Goal: Feedback & Contribution: Submit feedback/report problem

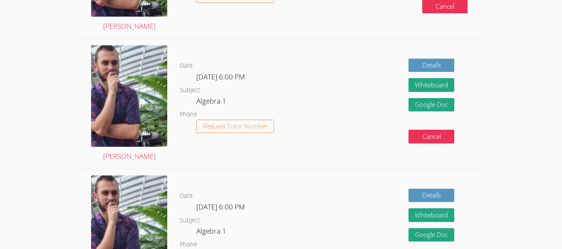
scroll to position [77, 0]
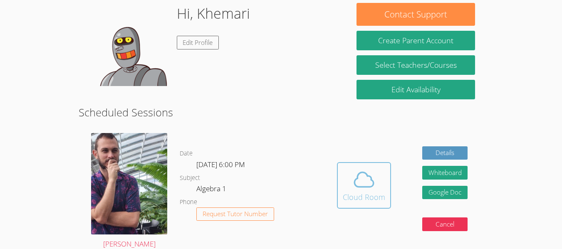
click at [343, 176] on span at bounding box center [364, 179] width 42 height 23
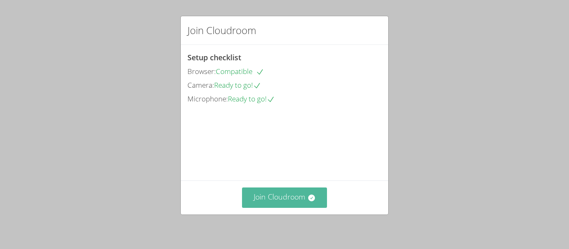
click at [293, 189] on button "Join Cloudroom" at bounding box center [284, 198] width 85 height 20
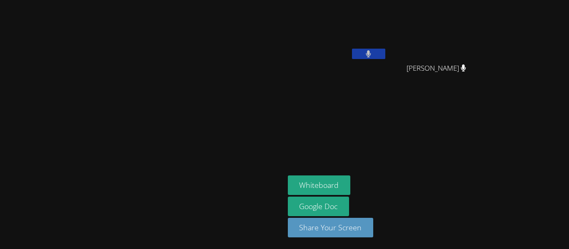
click at [385, 49] on button at bounding box center [368, 54] width 33 height 10
click at [371, 55] on icon at bounding box center [368, 53] width 5 height 7
click at [373, 55] on icon at bounding box center [368, 53] width 9 height 7
click at [371, 55] on icon at bounding box center [368, 53] width 5 height 7
click at [373, 55] on icon at bounding box center [368, 53] width 9 height 7
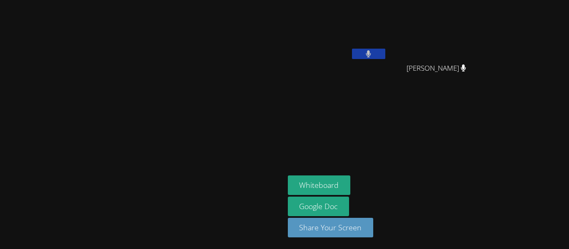
click at [371, 55] on icon at bounding box center [368, 53] width 5 height 7
click at [373, 55] on icon at bounding box center [368, 53] width 9 height 7
click at [371, 55] on icon at bounding box center [368, 53] width 5 height 7
click at [373, 55] on icon at bounding box center [368, 53] width 9 height 7
click at [371, 55] on icon at bounding box center [368, 53] width 5 height 7
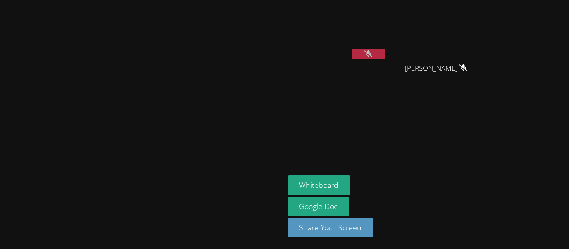
click at [373, 55] on icon at bounding box center [368, 53] width 9 height 7
click at [371, 55] on icon at bounding box center [368, 53] width 5 height 7
click at [373, 55] on icon at bounding box center [368, 53] width 9 height 7
click at [371, 55] on icon at bounding box center [368, 53] width 5 height 7
click at [373, 55] on icon at bounding box center [368, 53] width 9 height 7
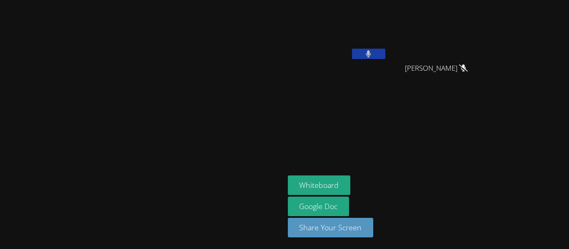
click at [371, 55] on icon at bounding box center [368, 53] width 5 height 7
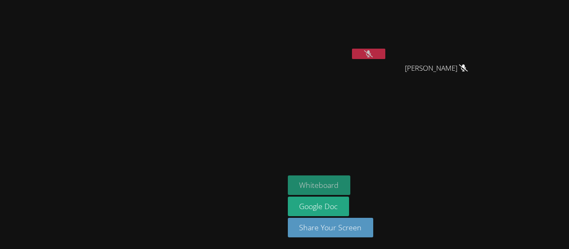
click at [350, 179] on button "Whiteboard" at bounding box center [319, 186] width 63 height 20
click at [385, 58] on button at bounding box center [368, 54] width 33 height 10
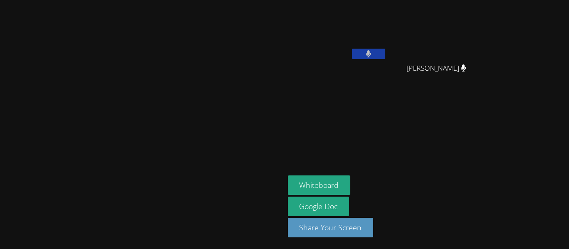
click at [385, 52] on button at bounding box center [368, 54] width 33 height 10
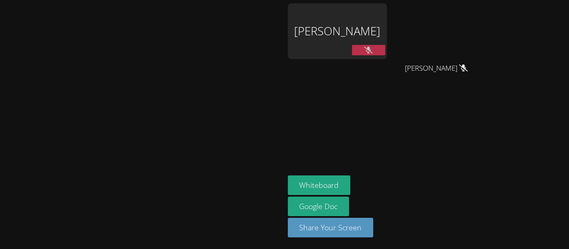
click at [365, 115] on aside "[PERSON_NAME] [PERSON_NAME] [PERSON_NAME] Whiteboard Google Doc Share Your Scre…" at bounding box center [388, 124] width 208 height 249
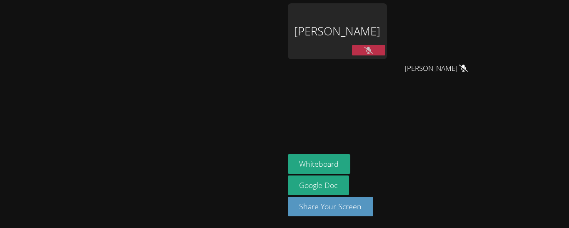
click at [373, 50] on icon at bounding box center [368, 50] width 9 height 7
click at [371, 50] on icon at bounding box center [367, 50] width 5 height 7
click at [385, 45] on button at bounding box center [368, 50] width 33 height 10
click at [385, 46] on button at bounding box center [368, 50] width 33 height 10
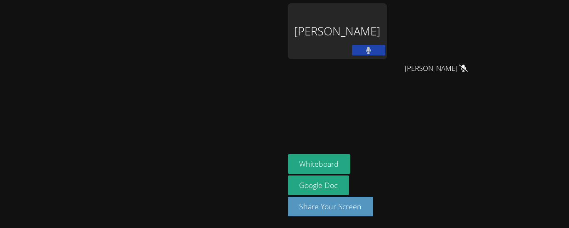
click at [385, 46] on button at bounding box center [368, 50] width 33 height 10
click at [492, 151] on aside "[PERSON_NAME] [PERSON_NAME] [PERSON_NAME] Whiteboard Google Doc Share Your Scre…" at bounding box center [388, 114] width 208 height 228
click at [489, 162] on div "Whiteboard Google Doc Share Your Screen" at bounding box center [388, 188] width 201 height 69
click at [492, 116] on aside "[PERSON_NAME] [PERSON_NAME] [PERSON_NAME] Whiteboard Google Doc Share Your Scre…" at bounding box center [388, 114] width 208 height 228
click at [80, 89] on video at bounding box center [142, 97] width 125 height 156
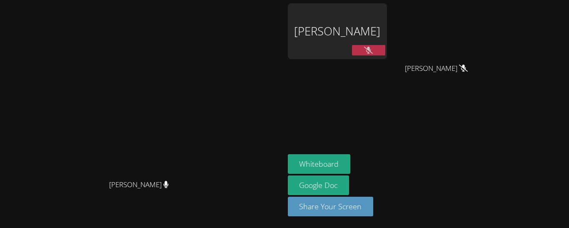
click at [385, 47] on button at bounding box center [368, 50] width 33 height 10
click at [164, 130] on video at bounding box center [142, 97] width 125 height 156
click at [360, 135] on aside "[PERSON_NAME] [PERSON_NAME] [PERSON_NAME] Whiteboard Google Doc Share Your Scre…" at bounding box center [388, 114] width 208 height 228
click at [80, 173] on video at bounding box center [142, 97] width 125 height 156
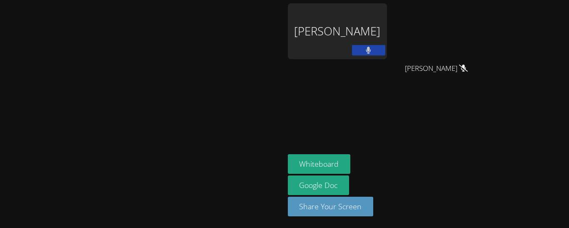
click at [385, 50] on button at bounding box center [368, 50] width 33 height 10
click at [385, 47] on button at bounding box center [368, 50] width 33 height 10
click at [373, 49] on icon at bounding box center [368, 50] width 9 height 7
click at [385, 49] on button at bounding box center [368, 50] width 33 height 10
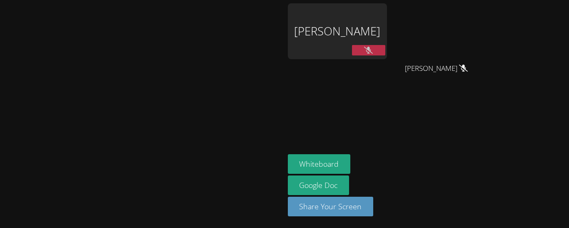
click at [355, 77] on aside "[PERSON_NAME] [PERSON_NAME] [PERSON_NAME] Whiteboard Google Doc Share Your Scre…" at bounding box center [388, 114] width 208 height 228
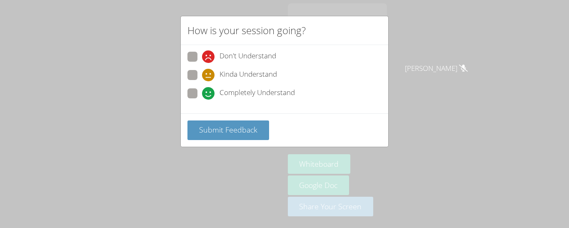
click at [216, 89] on div "Completely Understand" at bounding box center [248, 93] width 93 height 12
click at [209, 89] on input "Completely Understand" at bounding box center [205, 91] width 7 height 7
radio input "true"
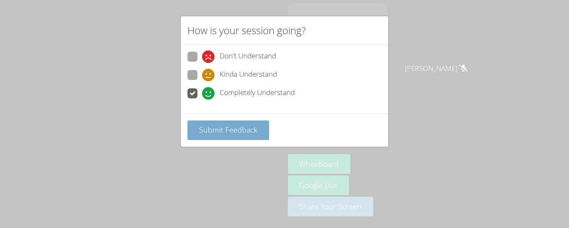
click at [221, 129] on span "Submit Feedback" at bounding box center [228, 129] width 58 height 10
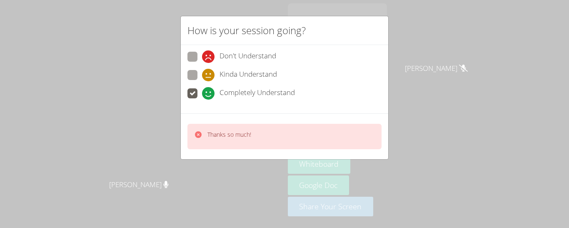
click at [457, 126] on div "How is your session going? Don't Understand Kinda Understand Completely Underst…" at bounding box center [284, 114] width 569 height 228
click at [367, 107] on div "Don't Understand Kinda Understand Completely Understand" at bounding box center [284, 79] width 207 height 68
click at [451, 87] on div "How is your session going? Don't Understand Kinda Understand Completely Underst…" at bounding box center [284, 114] width 569 height 228
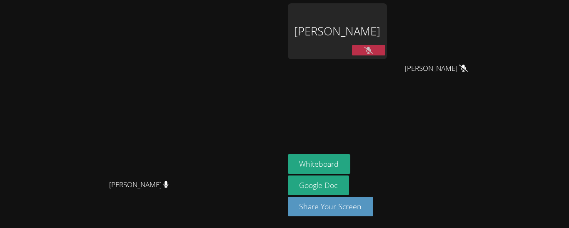
click at [373, 49] on icon at bounding box center [368, 50] width 9 height 7
click at [371, 49] on icon at bounding box center [367, 50] width 5 height 7
